Goal: Task Accomplishment & Management: Manage account settings

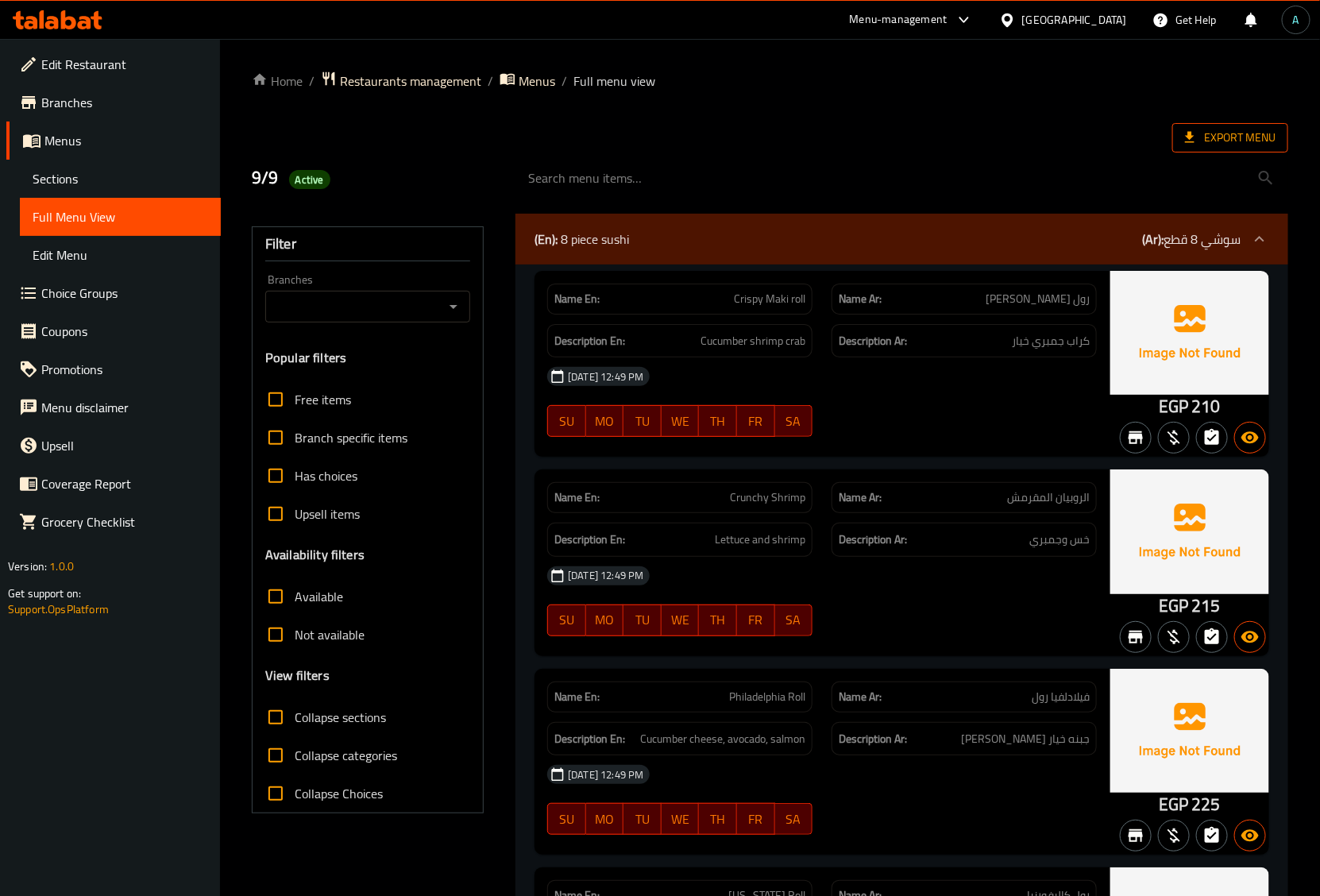
click at [1211, 132] on span "Export Menu" at bounding box center [1230, 137] width 91 height 20
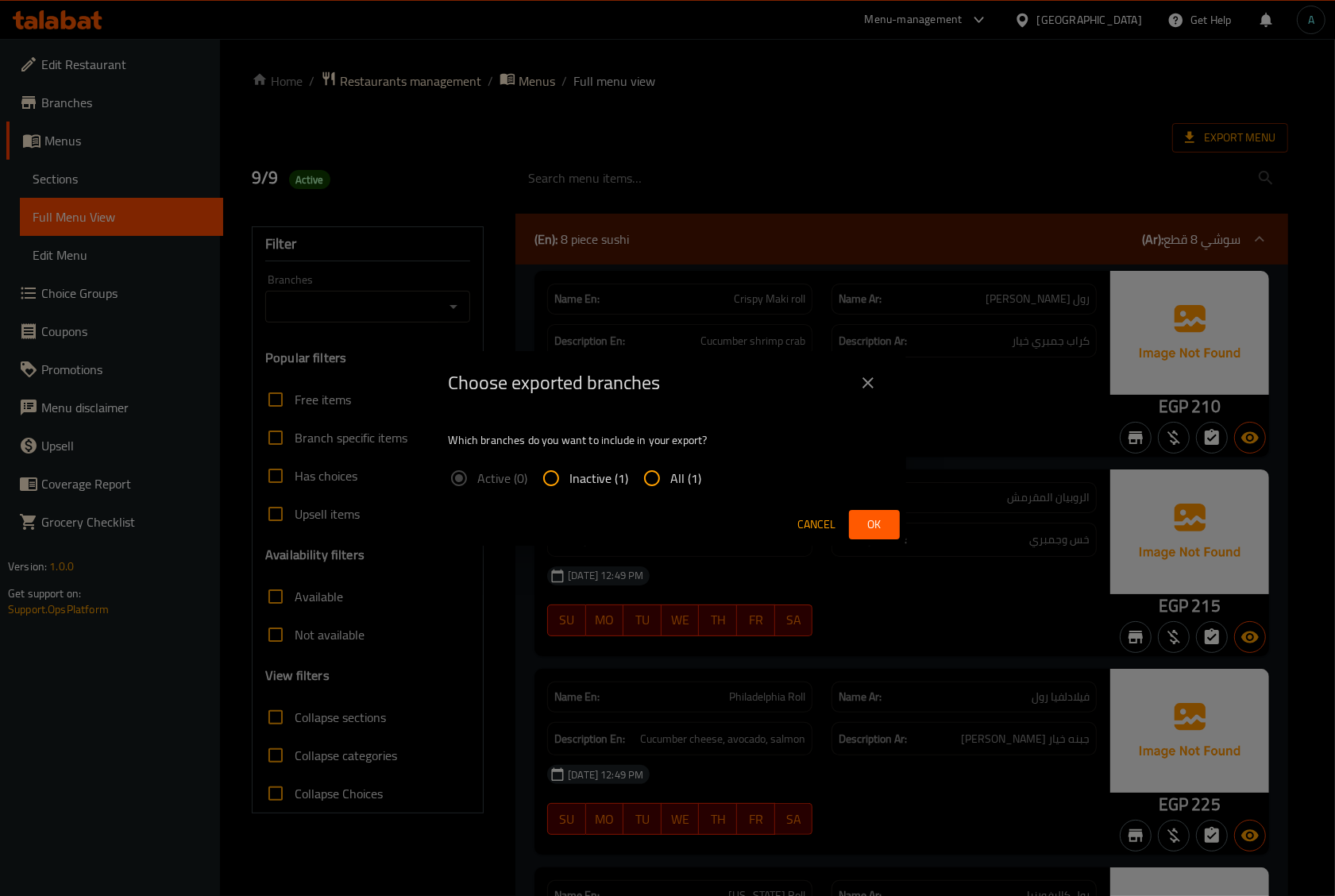
click at [684, 469] on span "All (1)" at bounding box center [686, 478] width 31 height 19
click at [671, 469] on input "All (1)" at bounding box center [651, 478] width 38 height 38
radio input "true"
click at [882, 525] on span "Ok" at bounding box center [874, 524] width 25 height 20
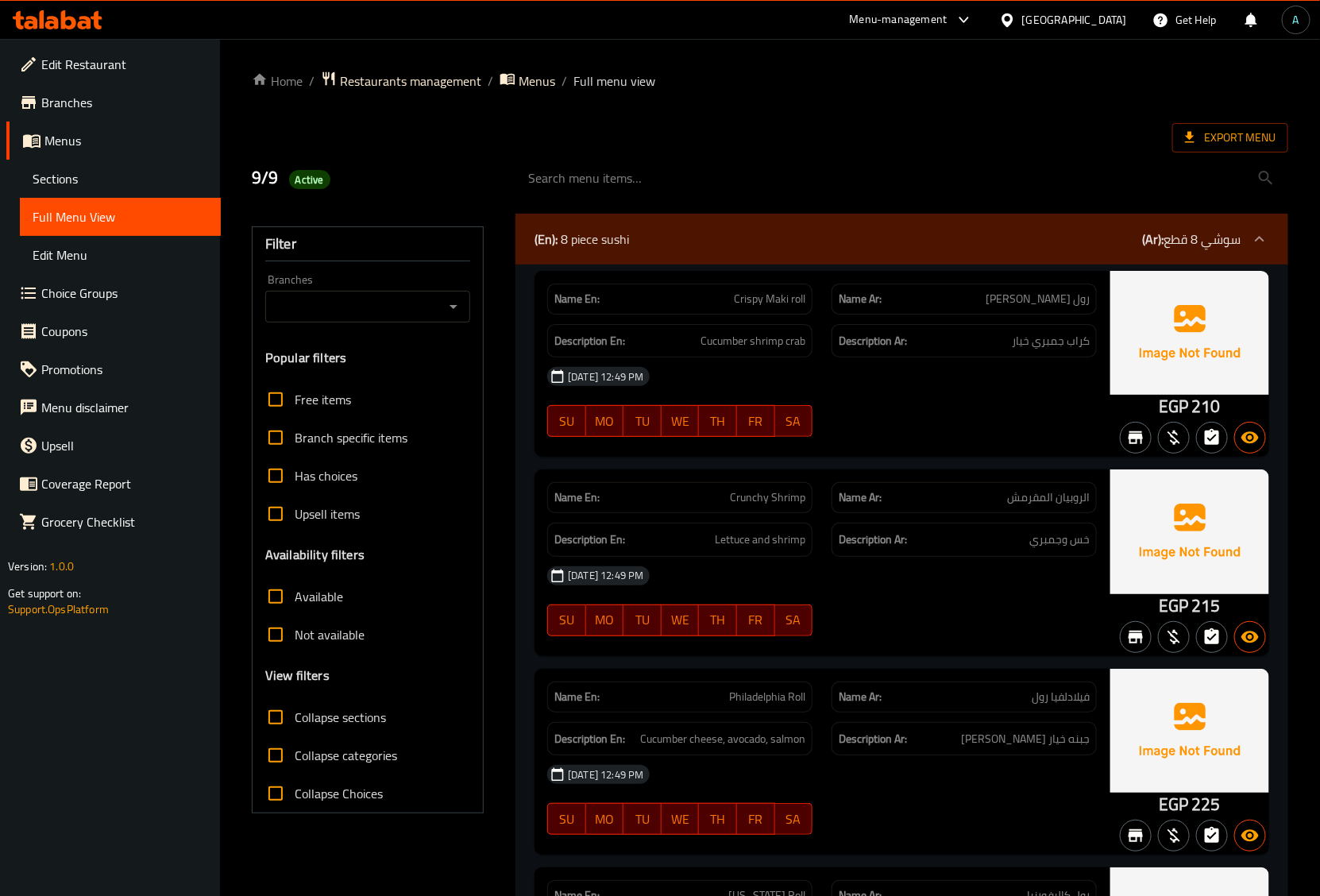
click at [65, 20] on icon at bounding box center [69, 20] width 15 height 19
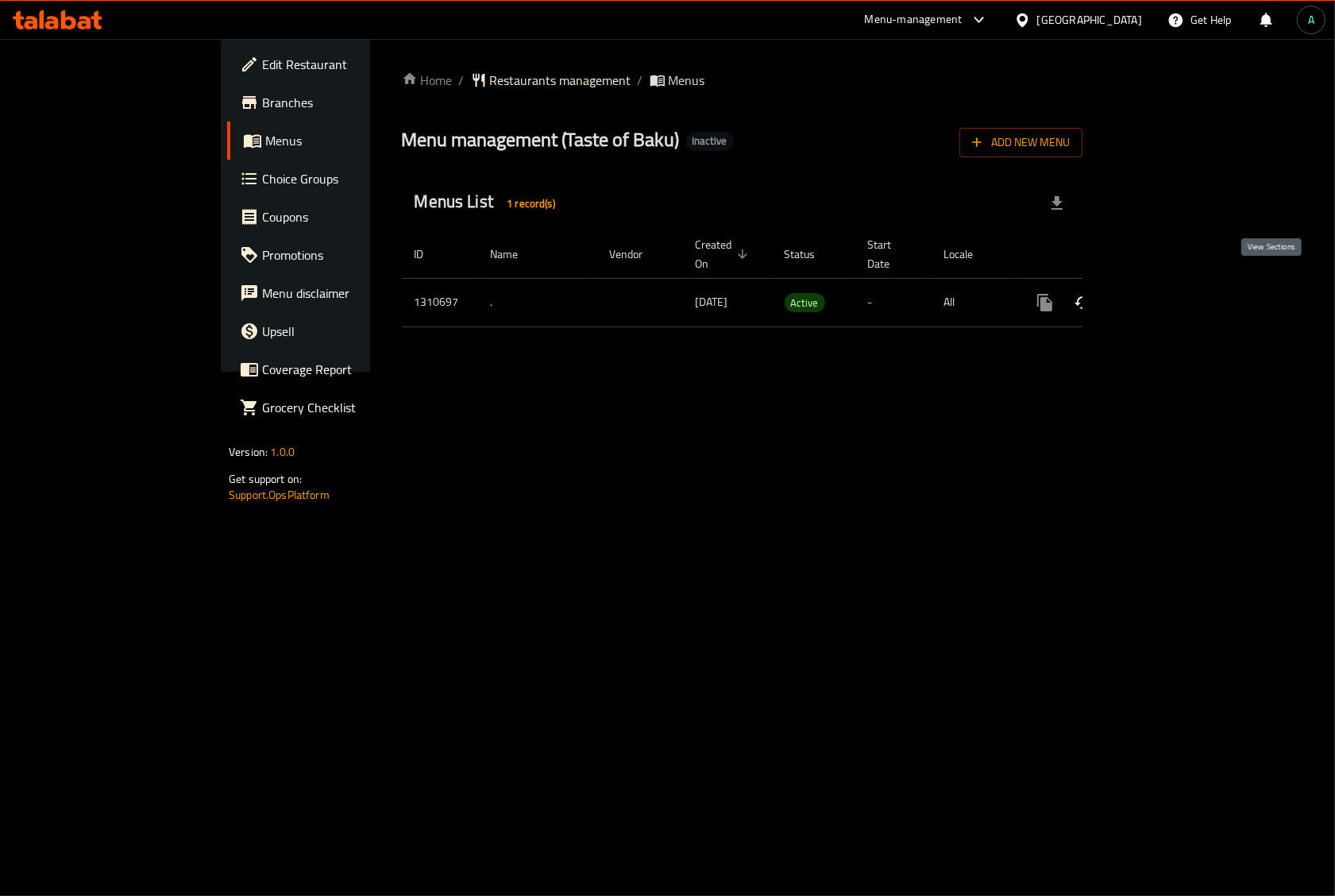
click at [1169, 293] on icon "enhanced table" at bounding box center [1159, 302] width 19 height 19
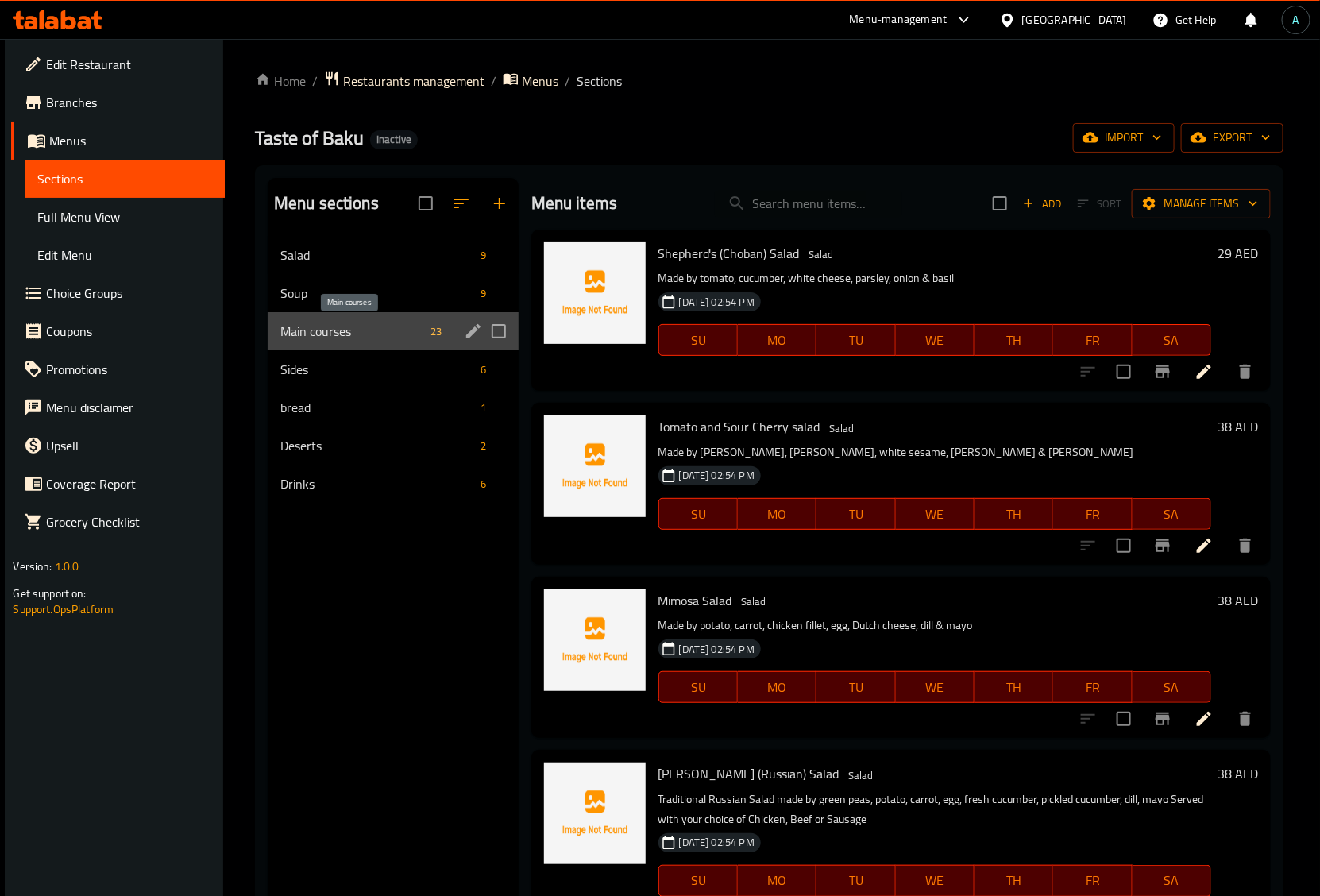
click at [317, 336] on span "Main courses" at bounding box center [352, 331] width 144 height 19
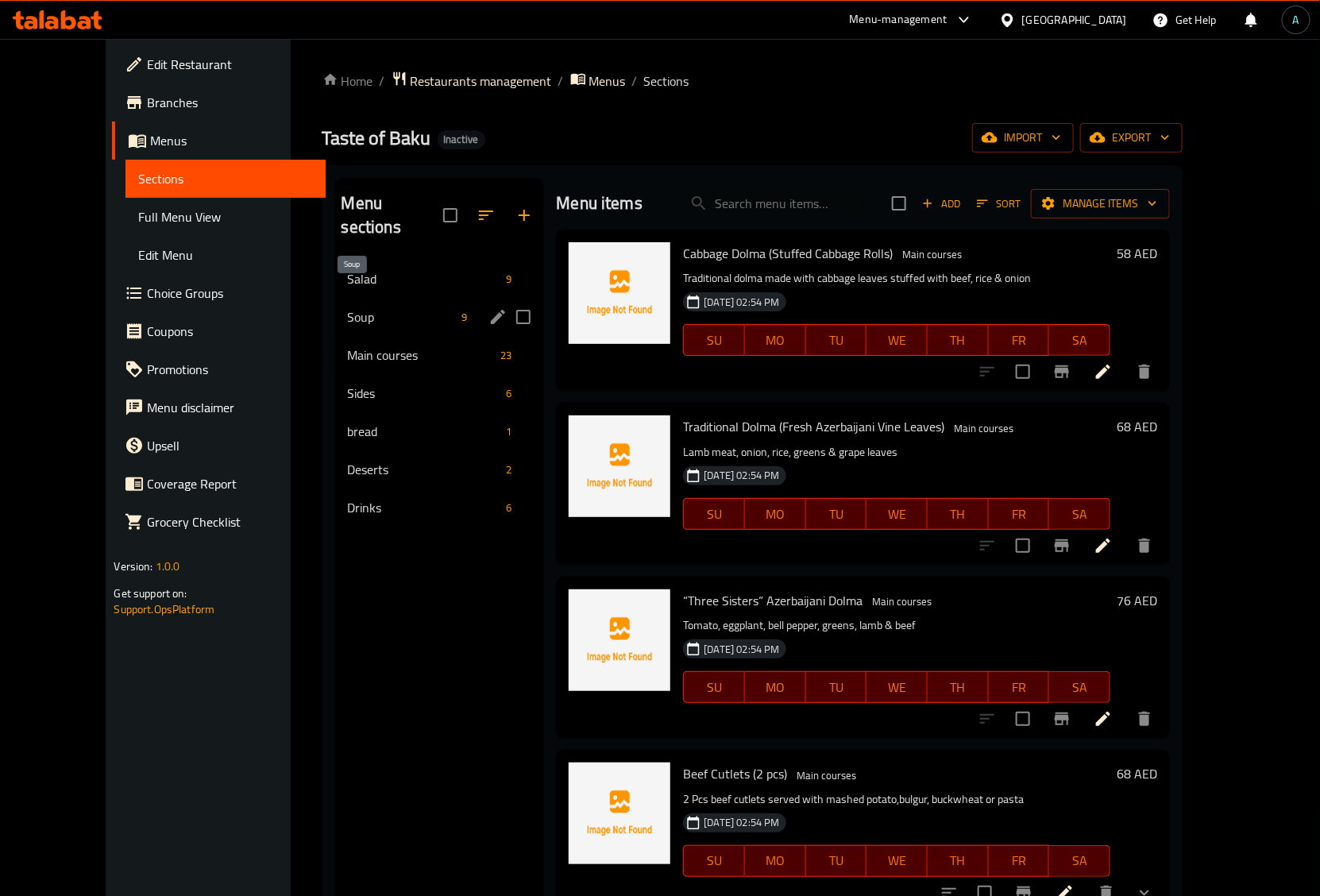
click at [347, 308] on span "Soup" at bounding box center [401, 317] width 108 height 19
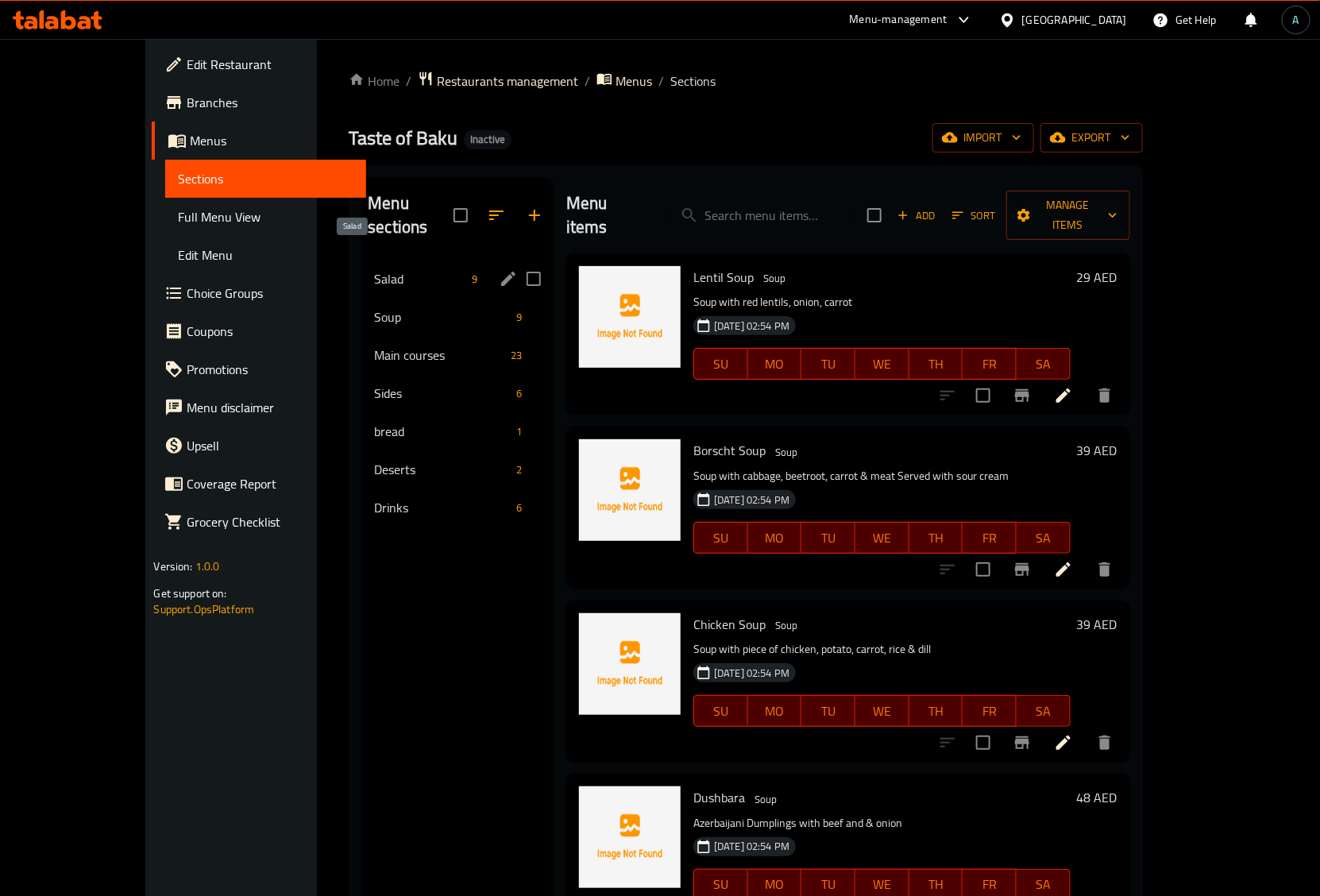
click at [374, 269] on span "Salad" at bounding box center [419, 279] width 92 height 19
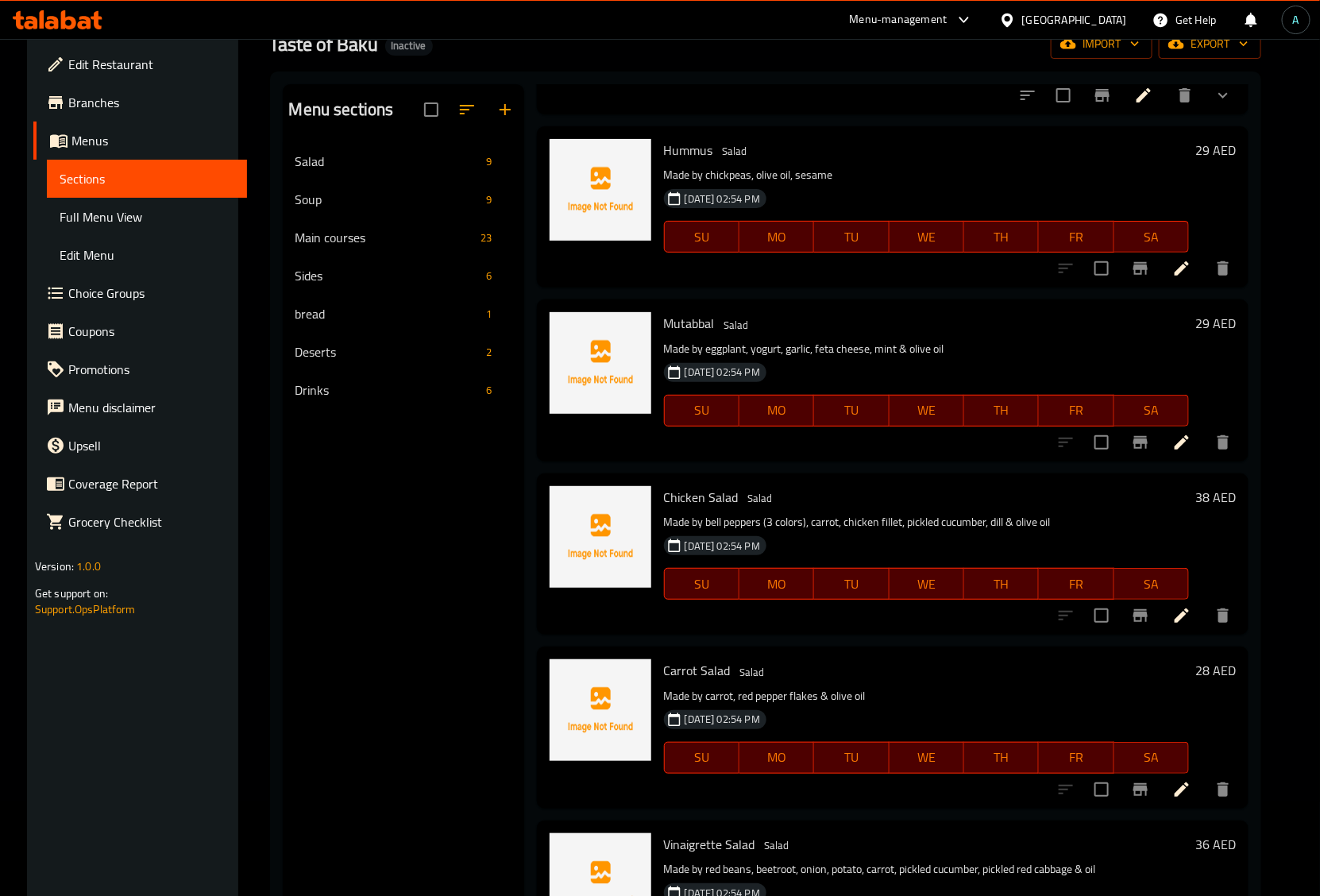
scroll to position [198, 0]
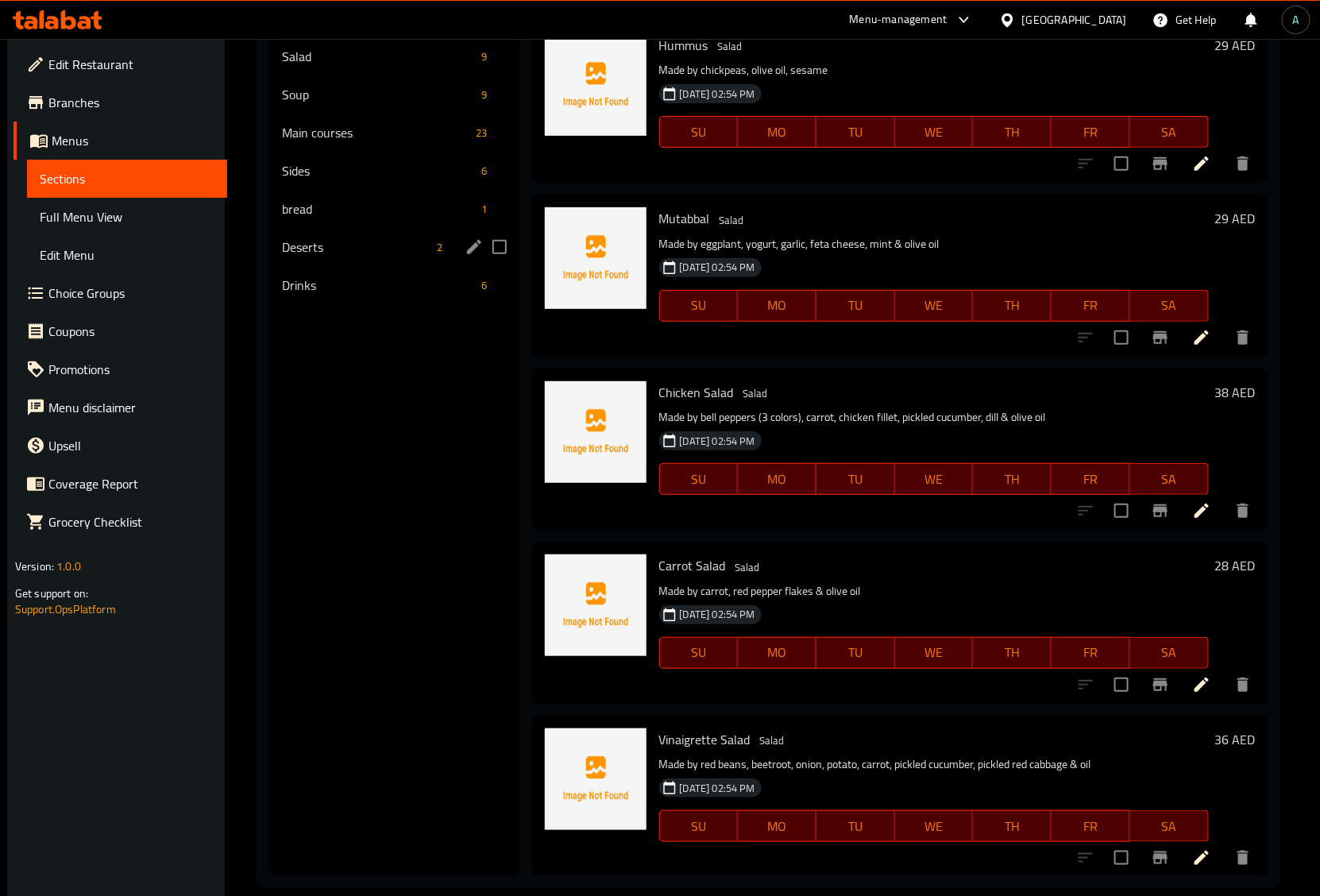
click at [286, 246] on span "Deserts" at bounding box center [356, 247] width 148 height 19
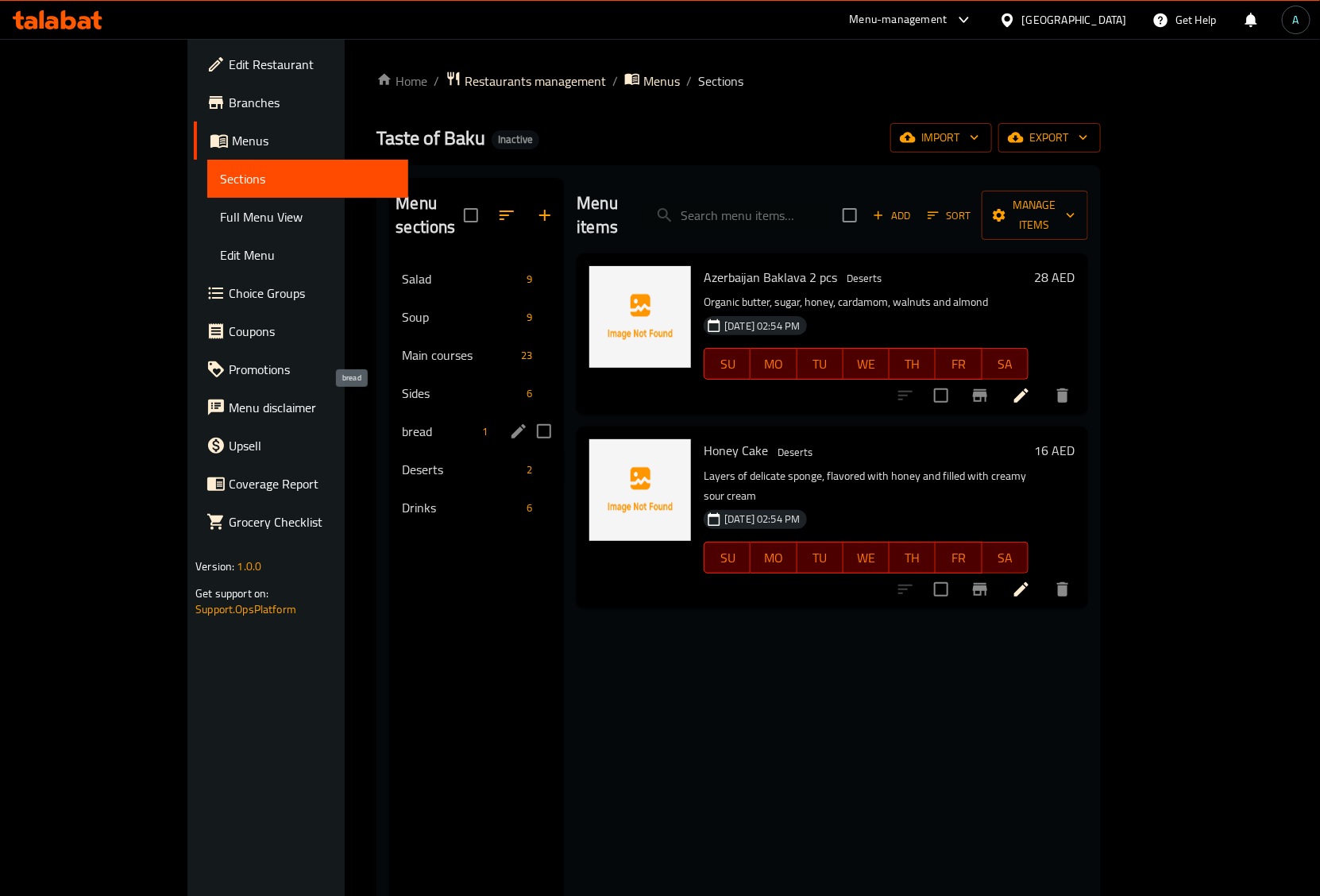
click at [402, 422] on span "bread" at bounding box center [439, 431] width 74 height 19
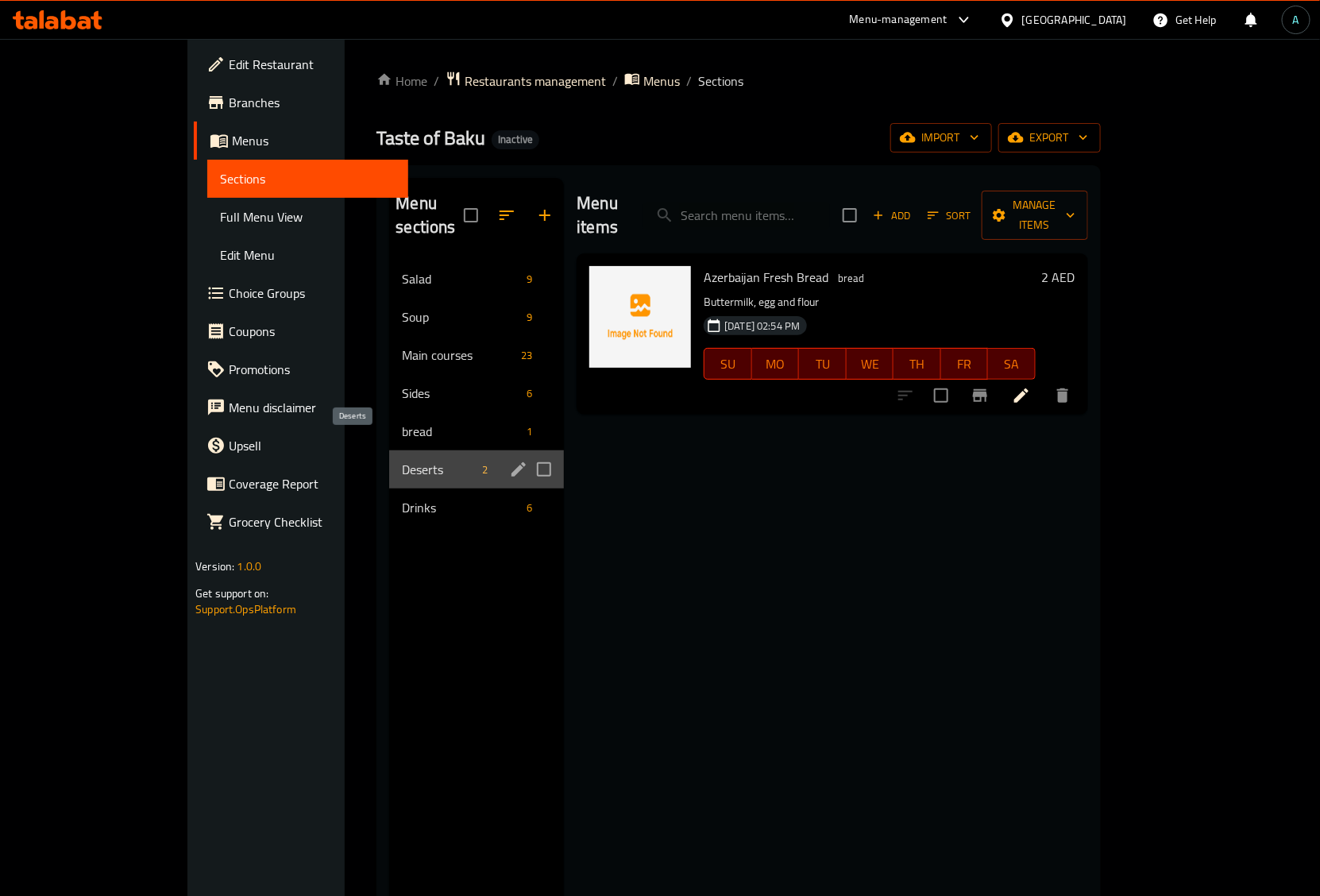
click at [402, 460] on span "Deserts" at bounding box center [439, 469] width 74 height 19
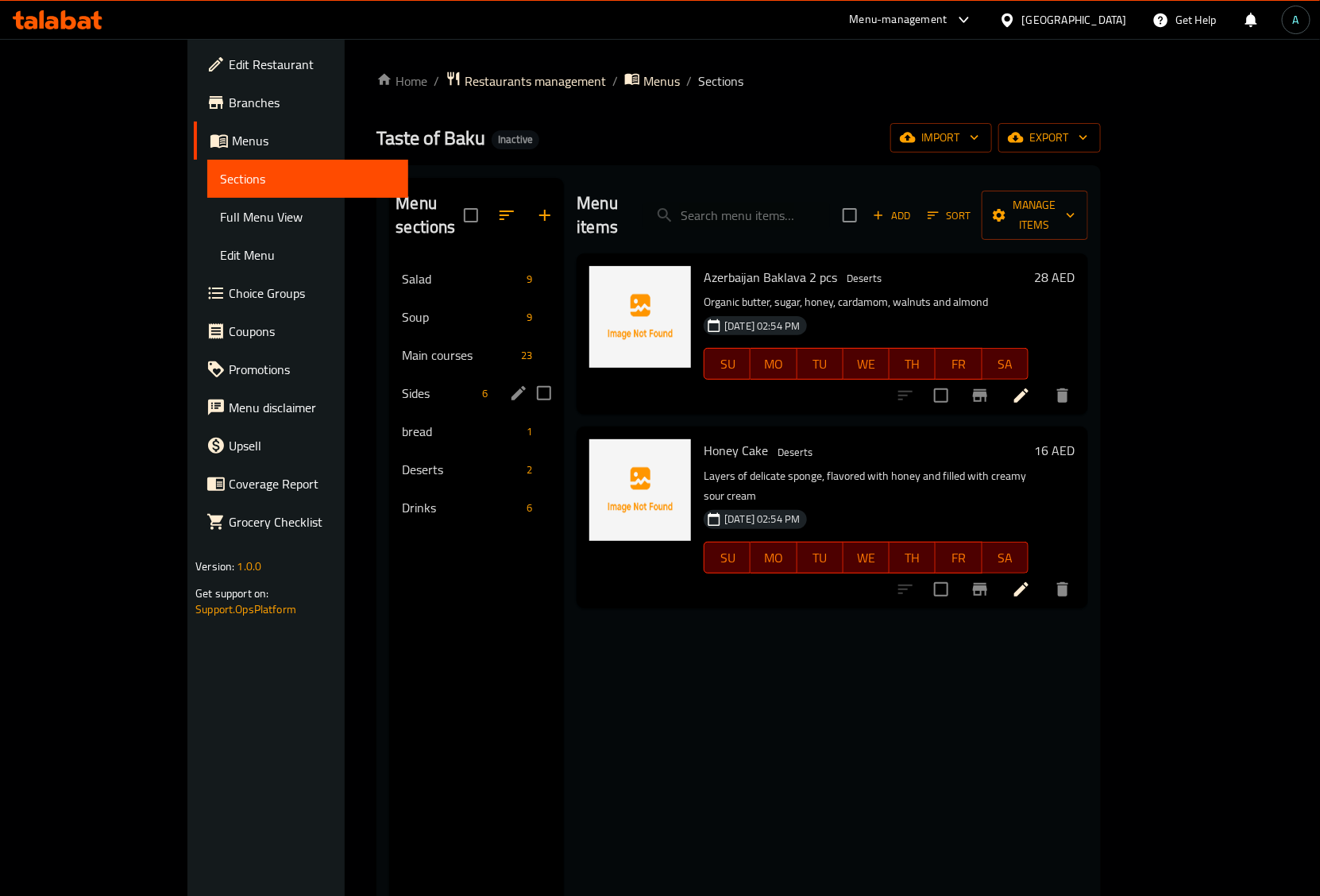
click at [389, 383] on div "Sides 6" at bounding box center [476, 393] width 175 height 38
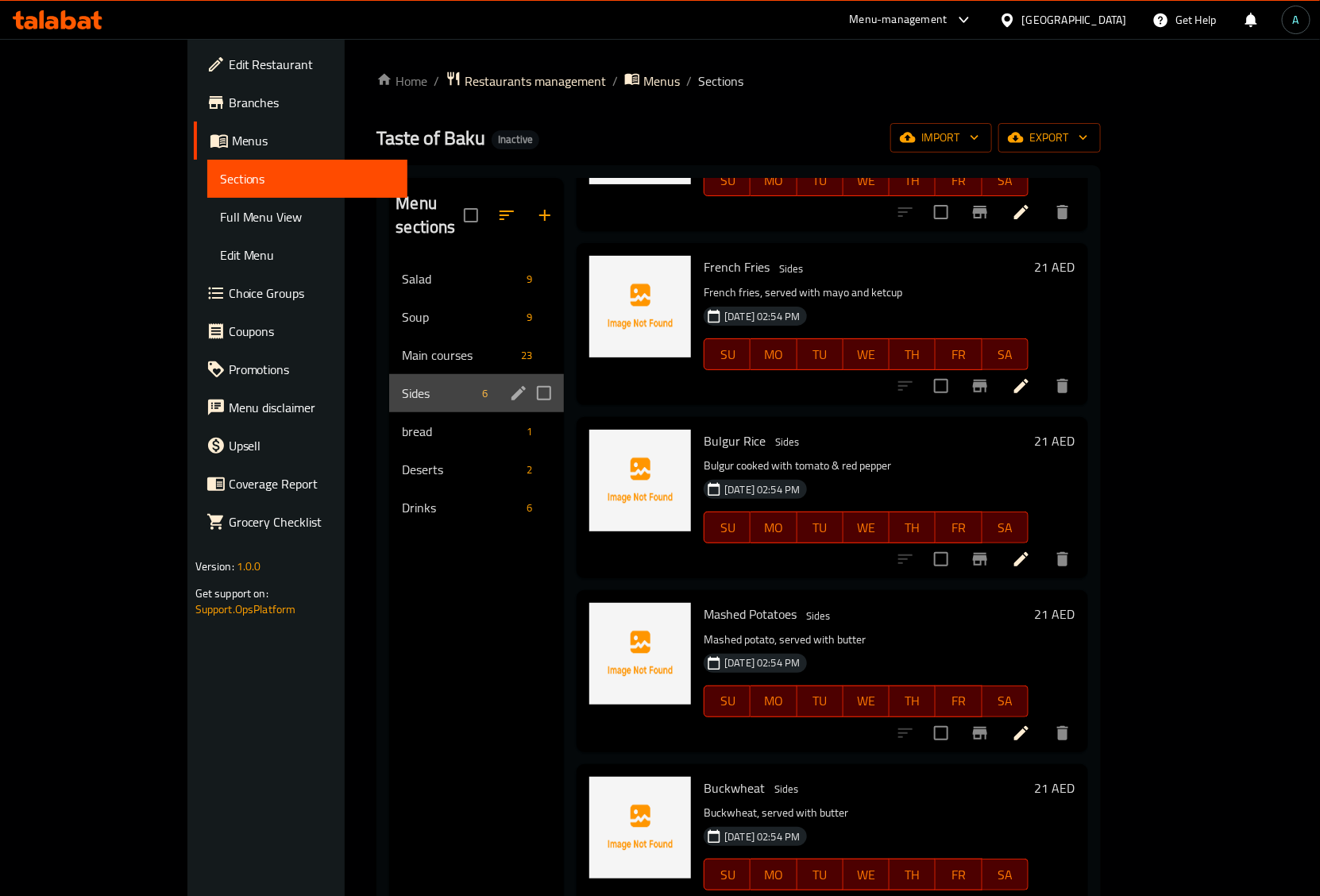
click at [402, 383] on span "Sides" at bounding box center [439, 393] width 74 height 19
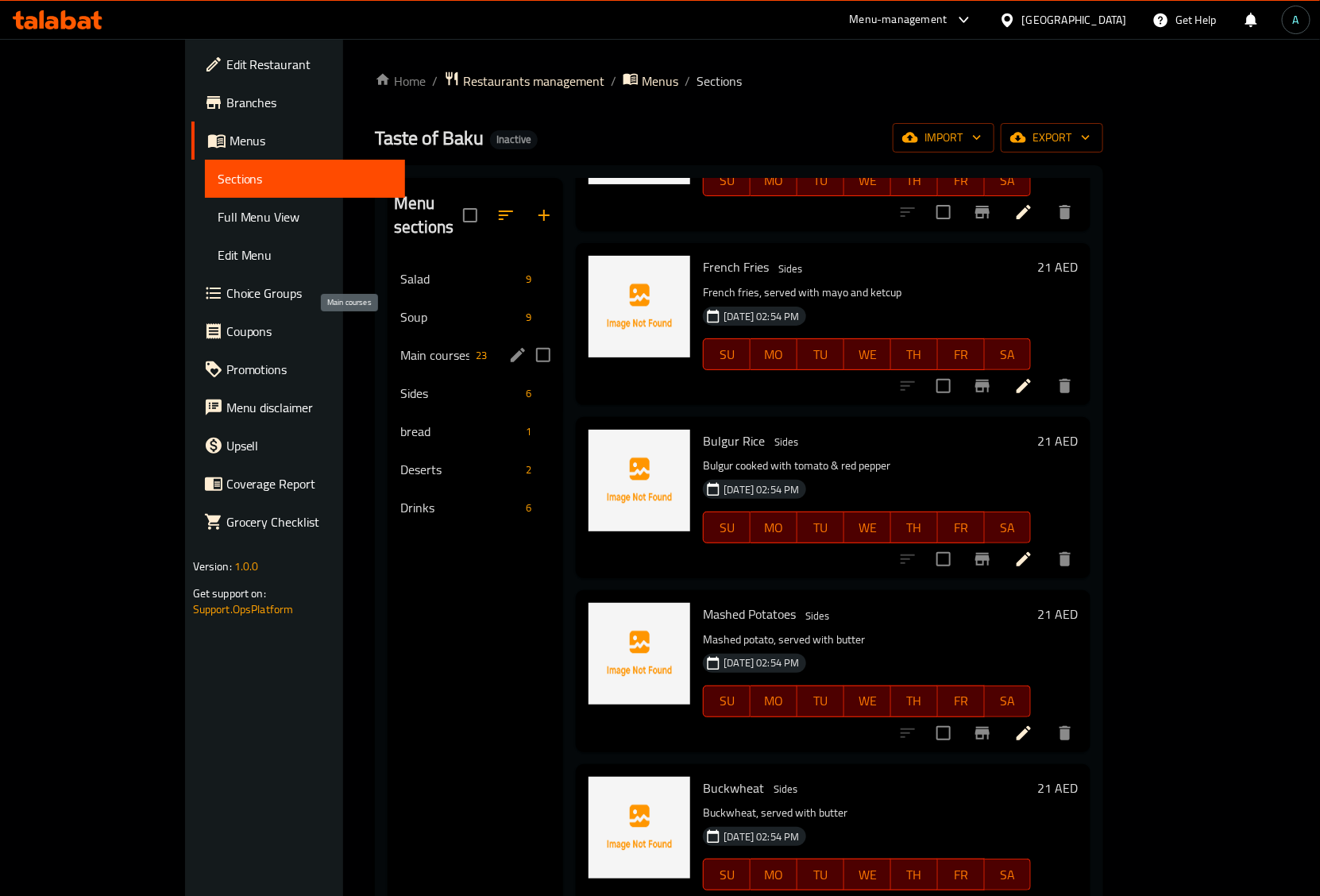
click at [387, 336] on div "Main courses 23" at bounding box center [475, 355] width 176 height 38
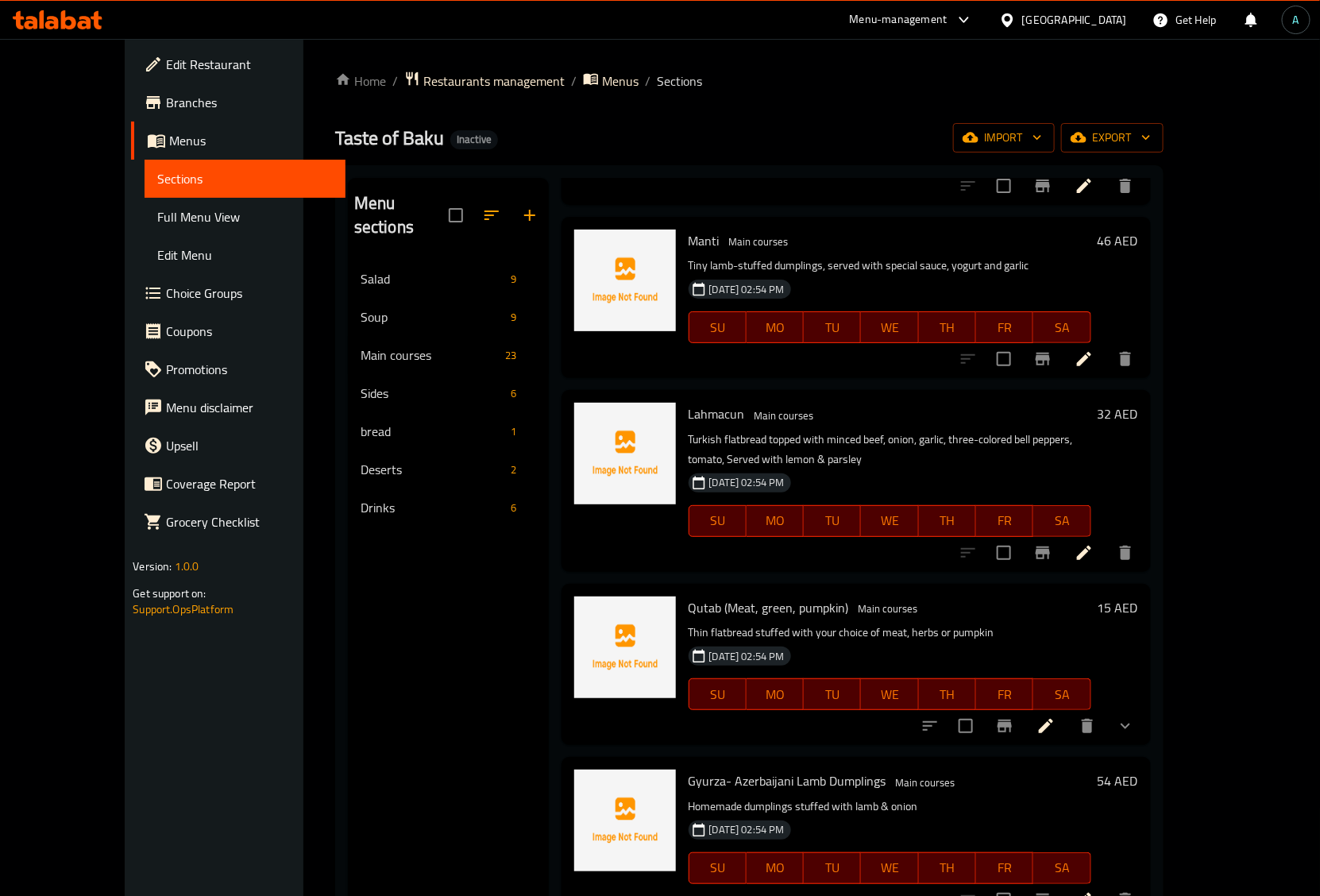
scroll to position [2780, 0]
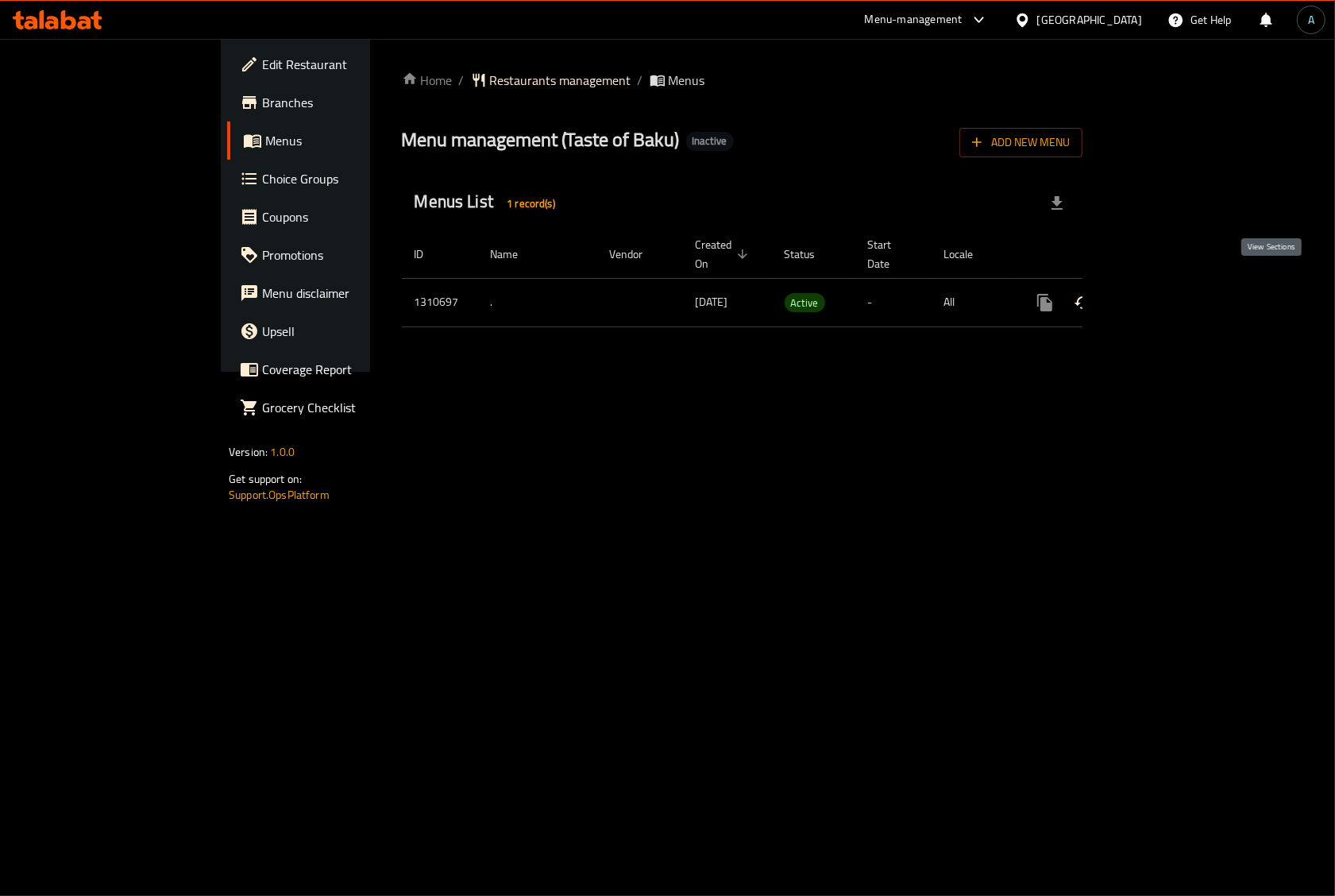
click at [1169, 293] on icon "enhanced table" at bounding box center [1159, 302] width 19 height 19
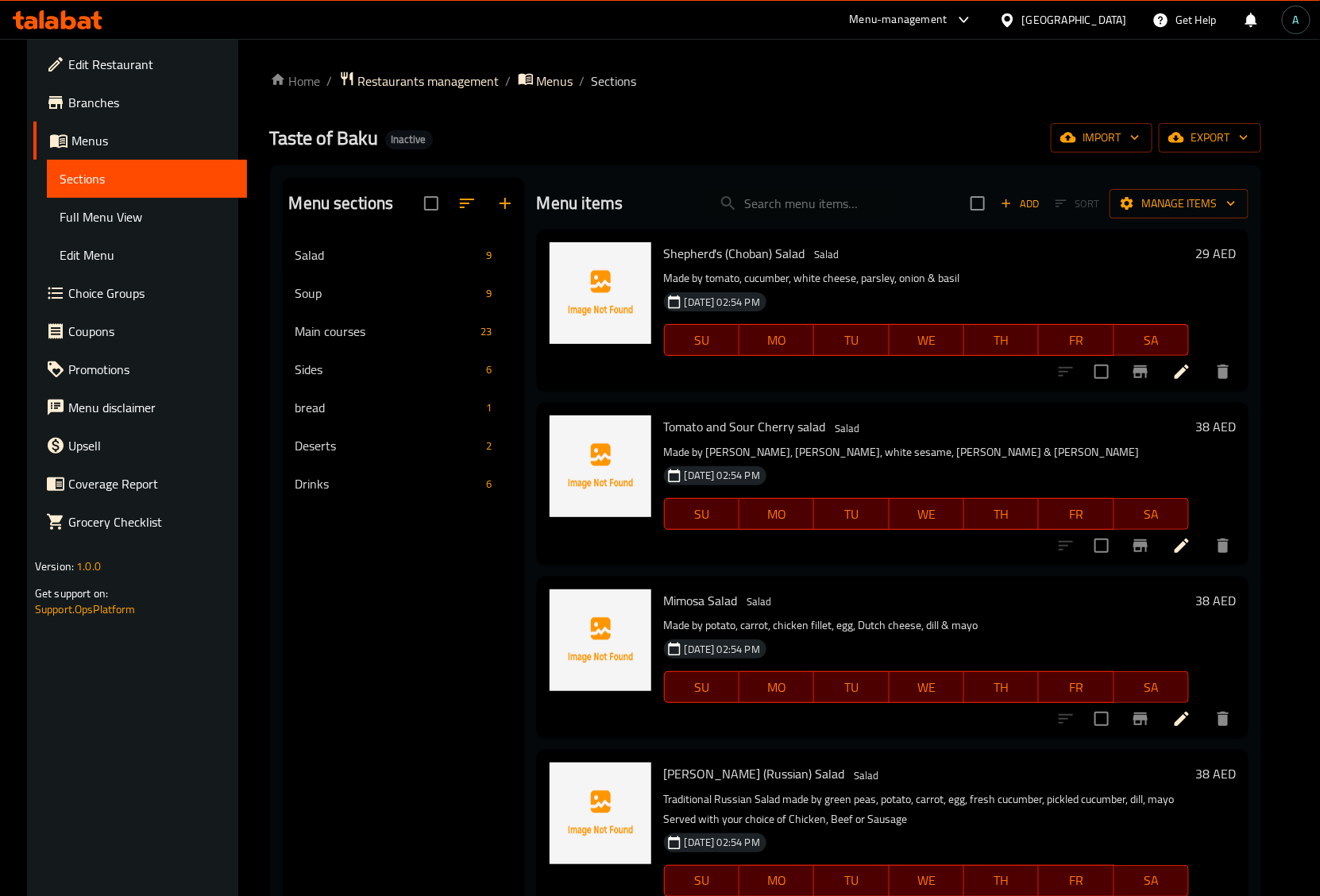
click at [108, 215] on span "Full Menu View" at bounding box center [147, 217] width 176 height 19
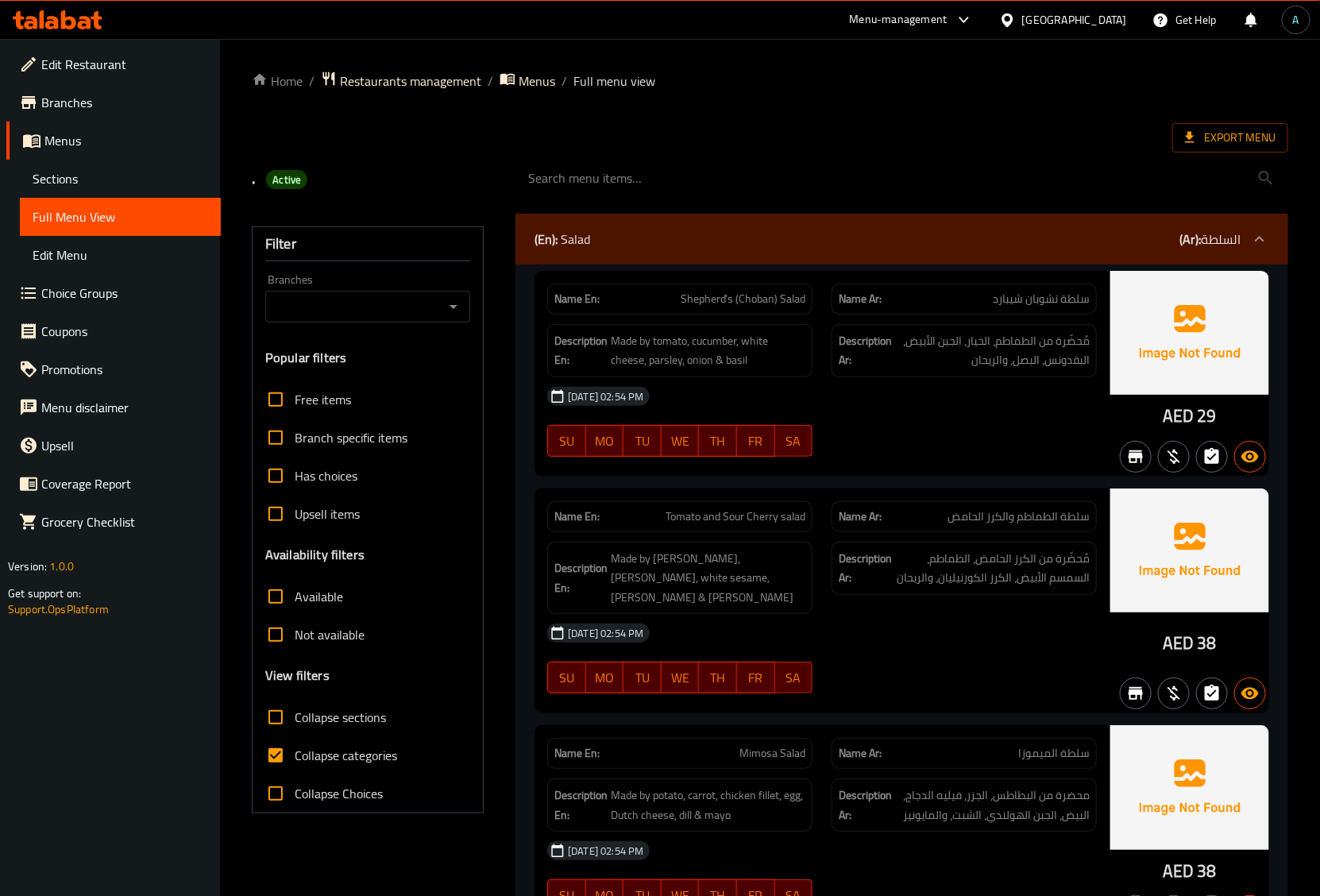
click at [328, 762] on span "Collapse categories" at bounding box center [346, 755] width 103 height 19
click at [295, 762] on input "Collapse categories" at bounding box center [276, 755] width 38 height 38
checkbox input "false"
drag, startPoint x: 1162, startPoint y: 414, endPoint x: 1190, endPoint y: 422, distance: 29.1
click at [1190, 422] on div "AED 29" at bounding box center [1190, 373] width 159 height 205
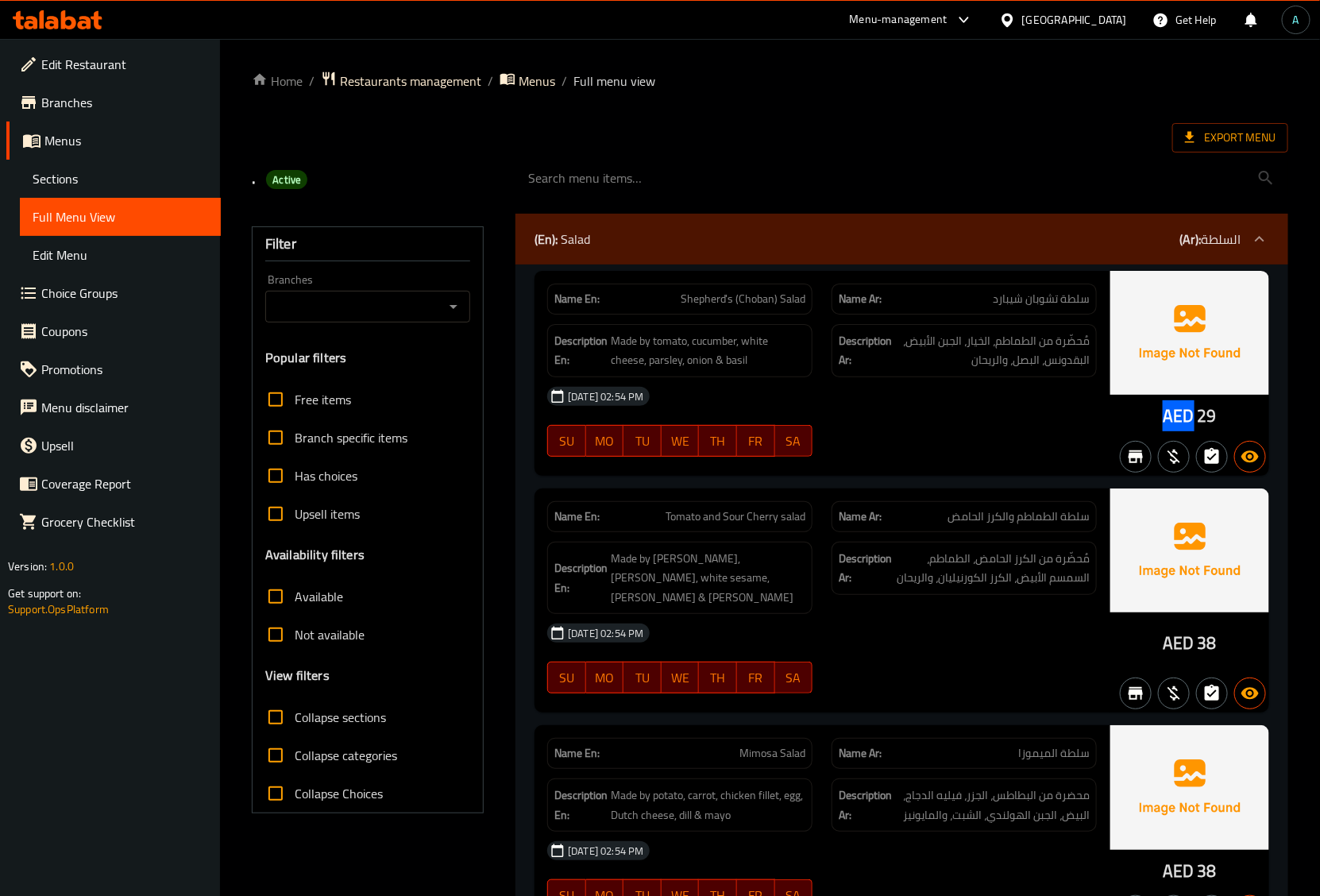
copy span "AED"
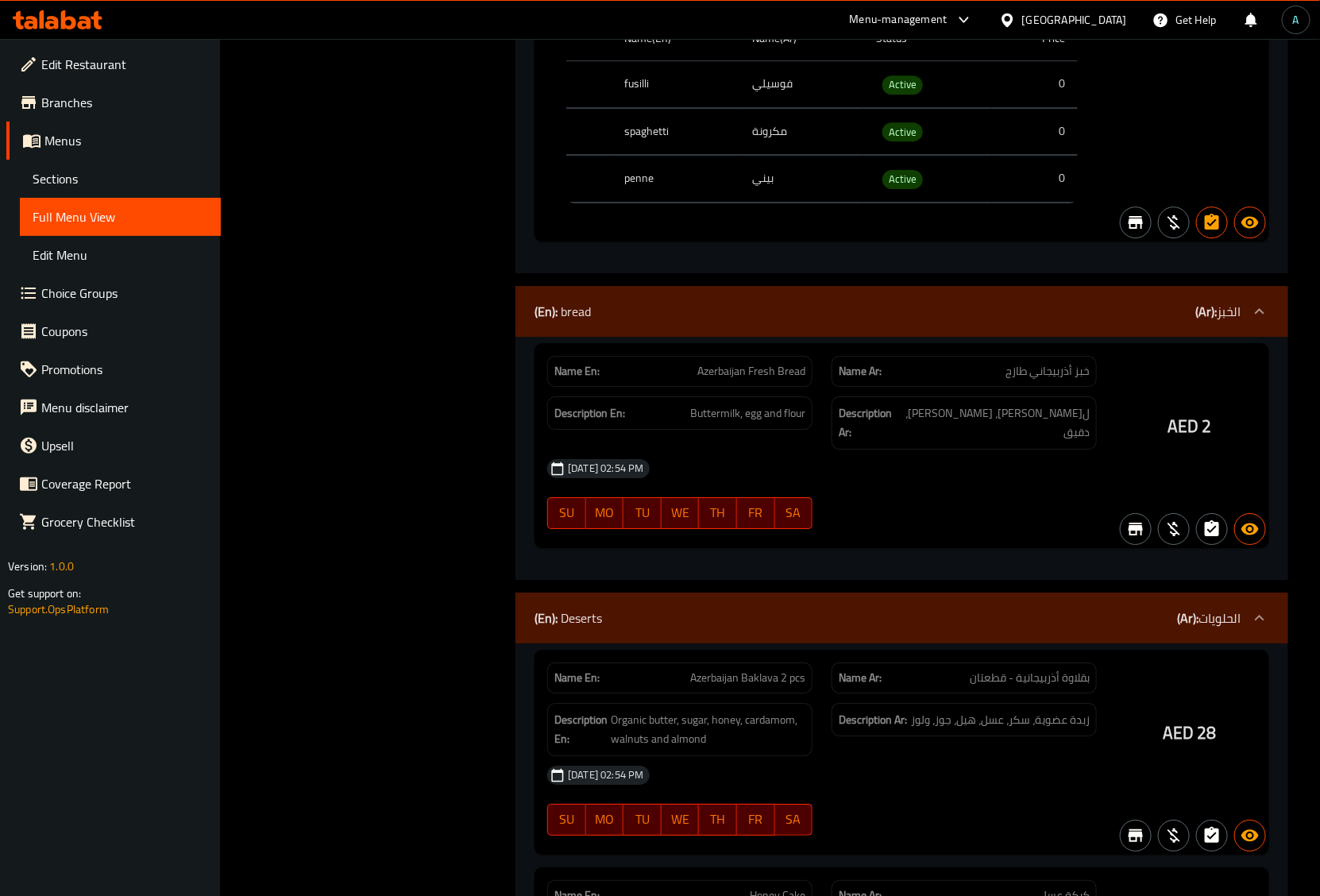
scroll to position [12231, 0]
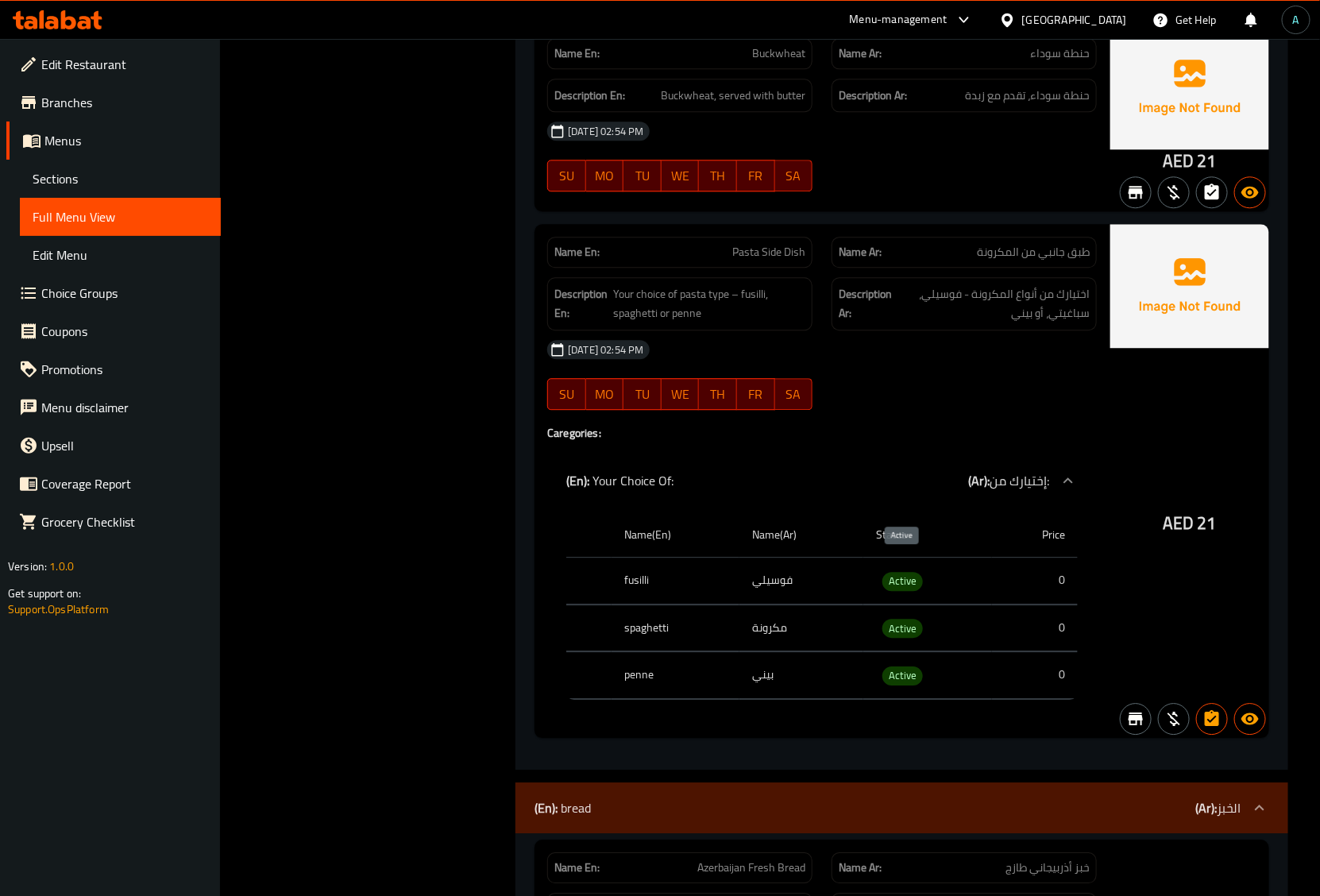
click at [903, 572] on span "Active" at bounding box center [903, 581] width 41 height 18
copy span "Active"
